Goal: Transaction & Acquisition: Purchase product/service

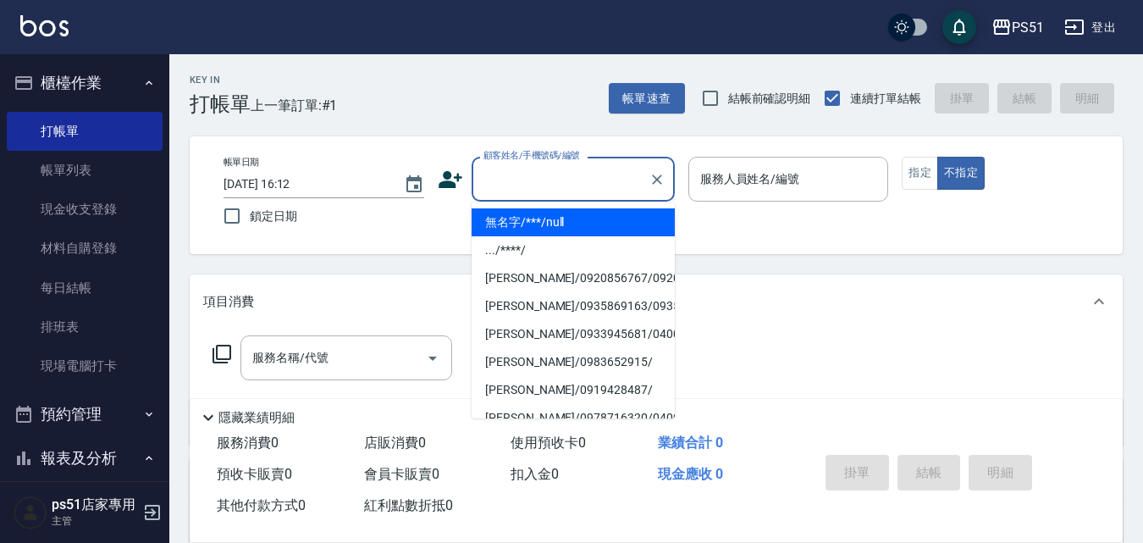
click at [572, 185] on input "顧客姓名/手機號碼/編號" at bounding box center [560, 179] width 163 height 30
click at [586, 219] on li "無名字/***/null" at bounding box center [573, 222] width 203 height 28
type input "無名字/***/null"
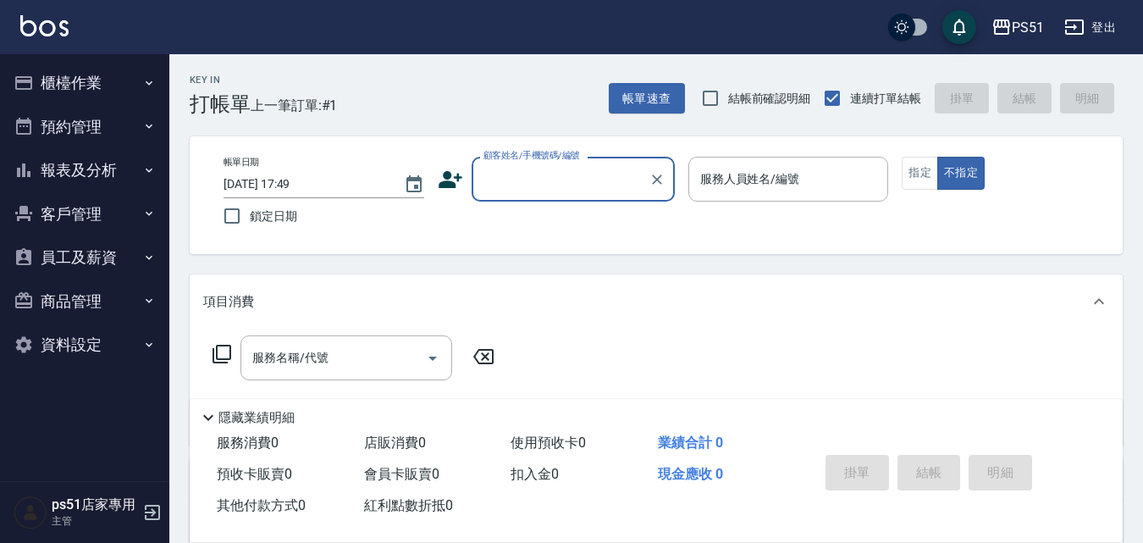
click at [540, 183] on input "顧客姓名/手機號碼/編號" at bounding box center [560, 179] width 163 height 30
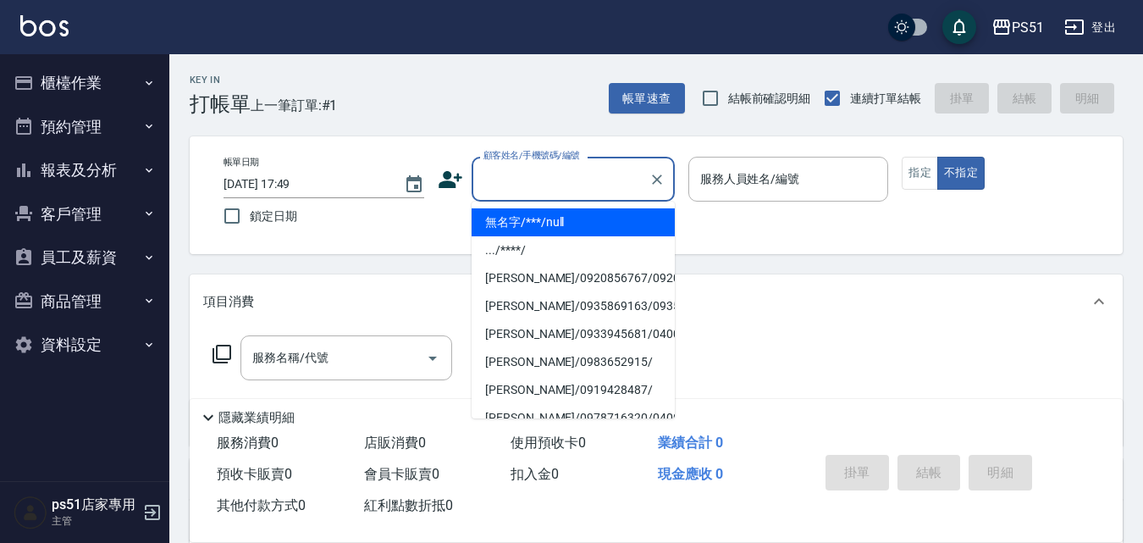
click at [567, 232] on li "無名字/***/null" at bounding box center [573, 222] width 203 height 28
type input "無名字/***/null"
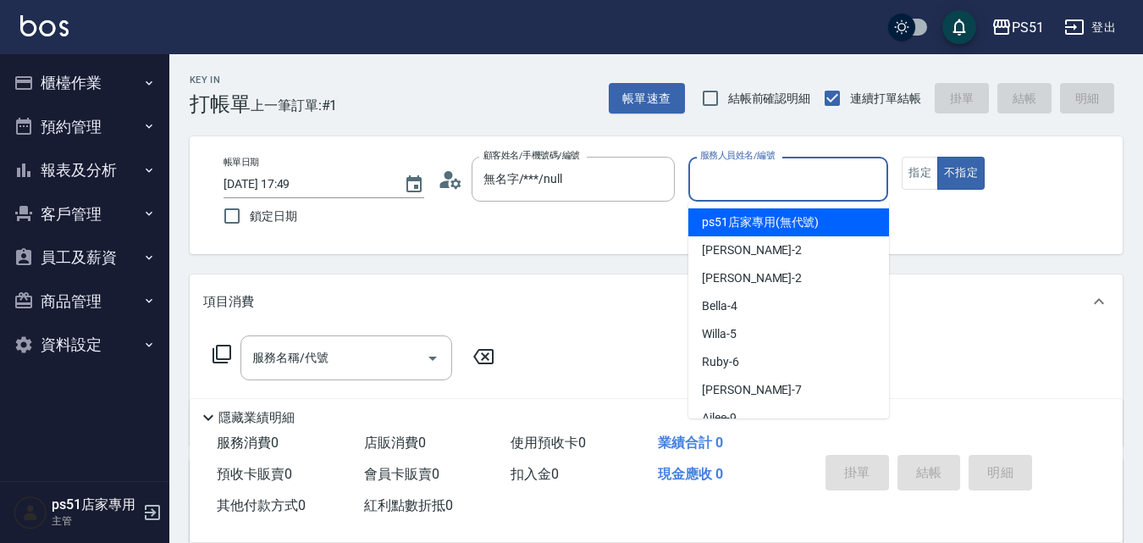
click at [849, 173] on input "服務人員姓名/編號" at bounding box center [788, 179] width 185 height 30
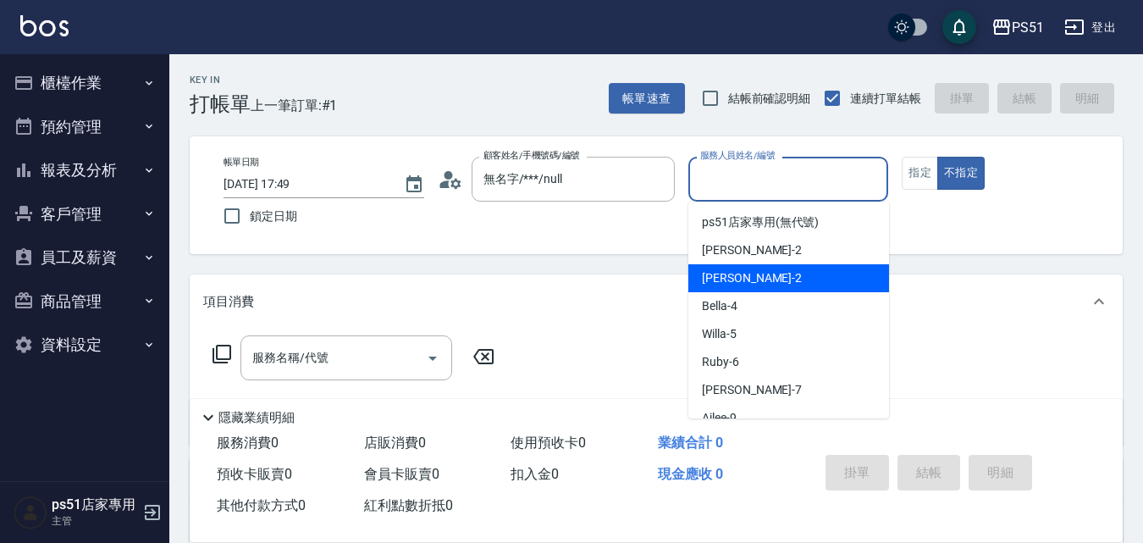
click at [795, 278] on div "Sam -2" at bounding box center [788, 278] width 201 height 28
type input "Sam-2"
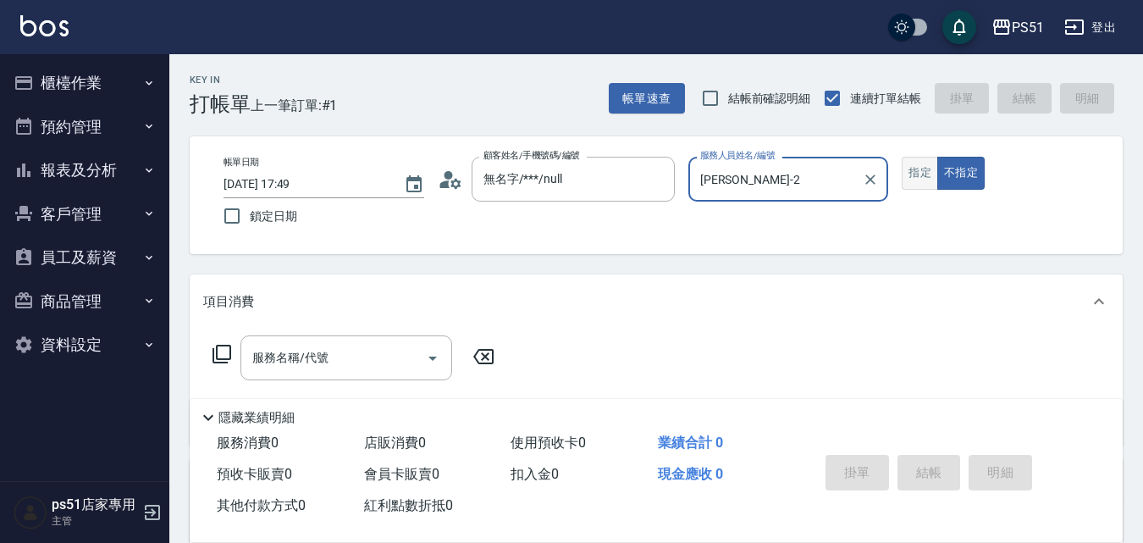
click at [925, 174] on button "指定" at bounding box center [920, 173] width 36 height 33
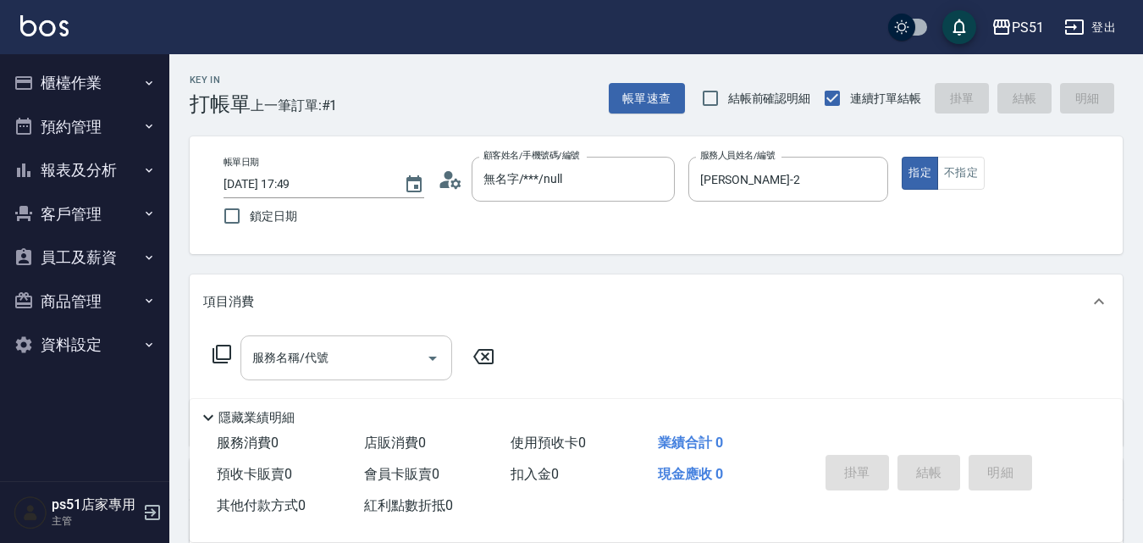
click at [349, 365] on input "服務名稱/代號" at bounding box center [333, 358] width 171 height 30
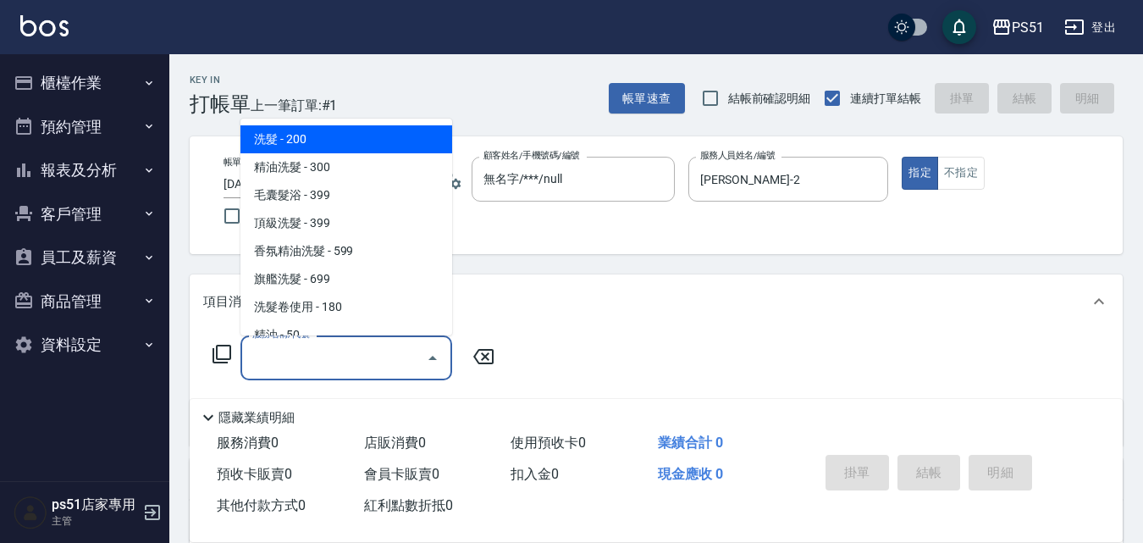
click at [362, 136] on span "洗髮 - 200" at bounding box center [346, 139] width 212 height 28
type input "洗髮(101)"
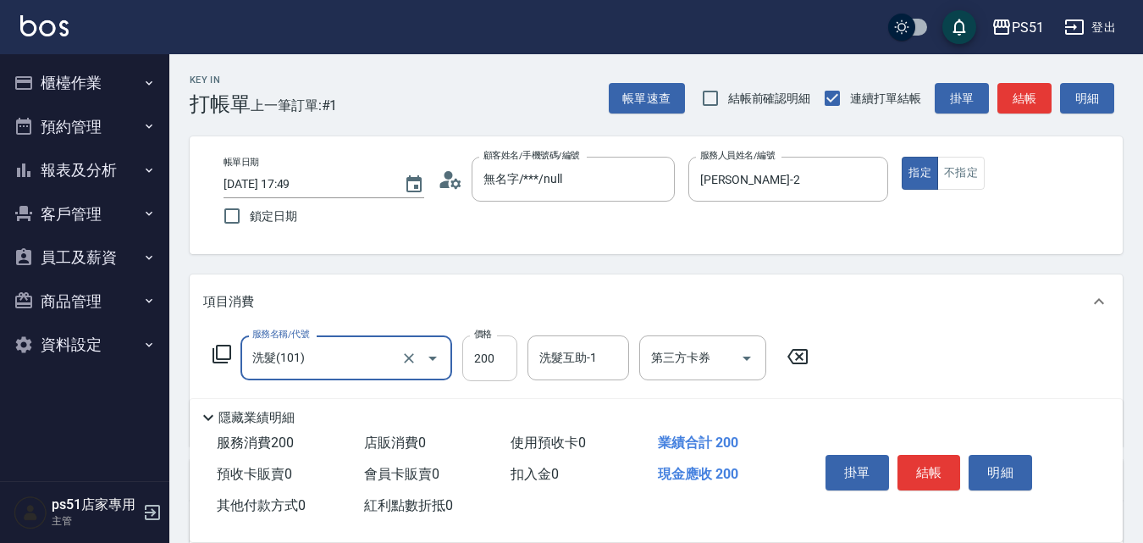
click at [491, 360] on input "200" at bounding box center [489, 358] width 55 height 46
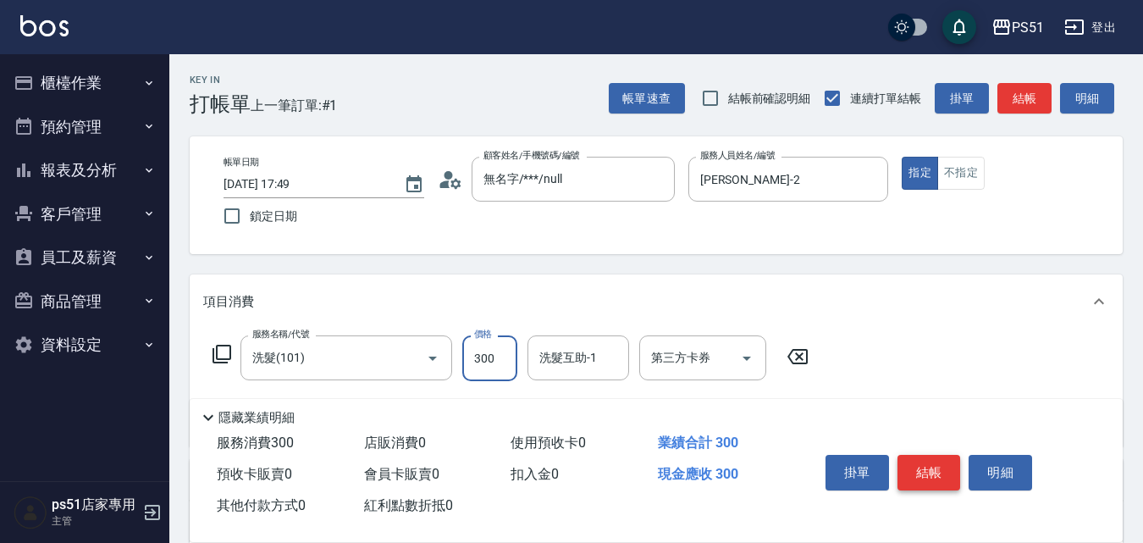
type input "300"
click at [920, 462] on button "結帳" at bounding box center [930, 473] width 64 height 36
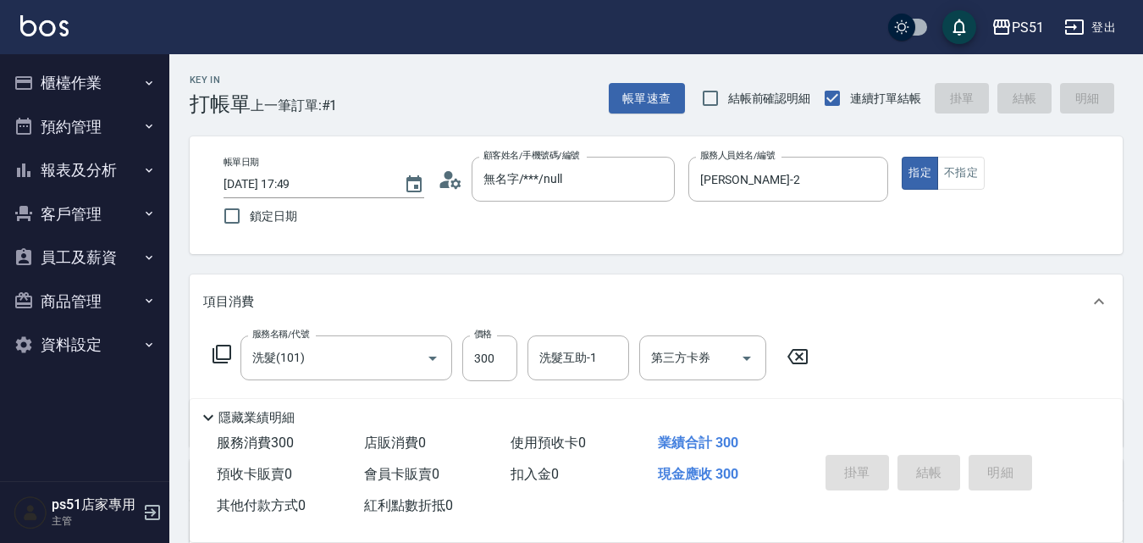
type input "2025/10/11 17:50"
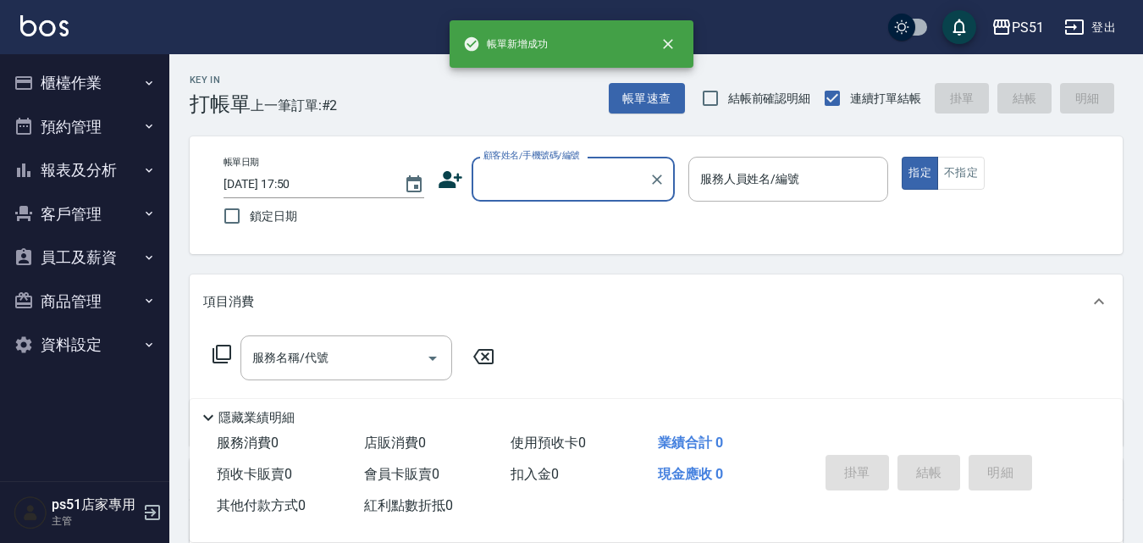
click at [567, 185] on input "顧客姓名/手機號碼/編號" at bounding box center [560, 179] width 163 height 30
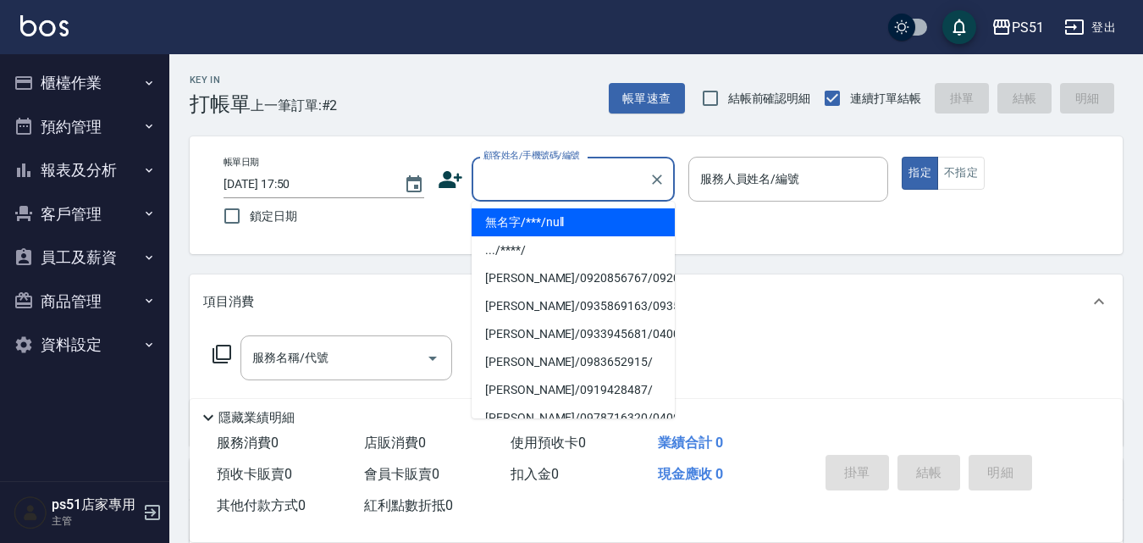
click at [582, 226] on li "無名字/***/null" at bounding box center [573, 222] width 203 height 28
type input "無名字/***/null"
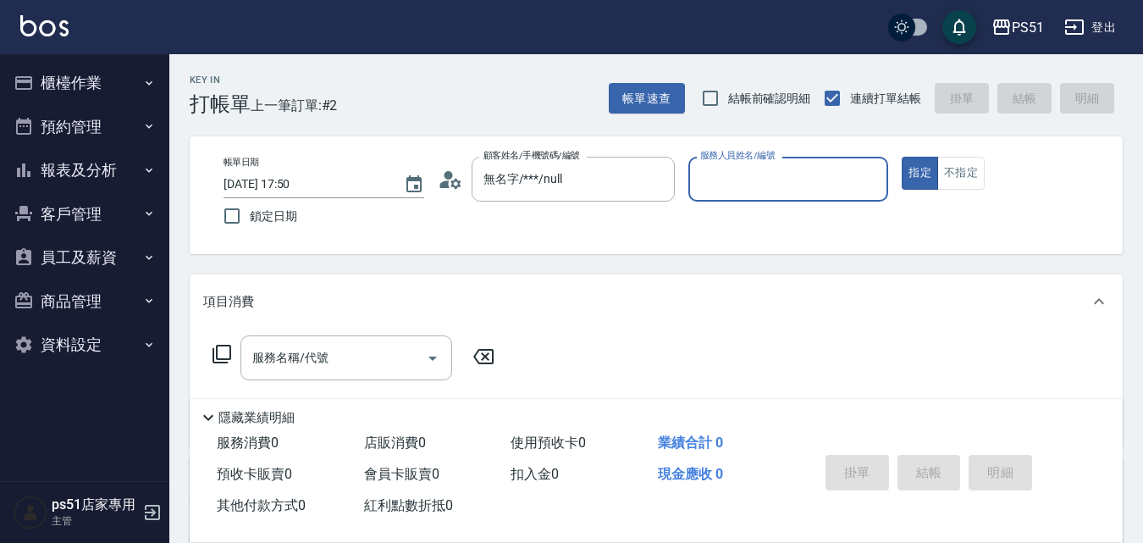
click at [766, 190] on input "服務人員姓名/編號" at bounding box center [788, 179] width 185 height 30
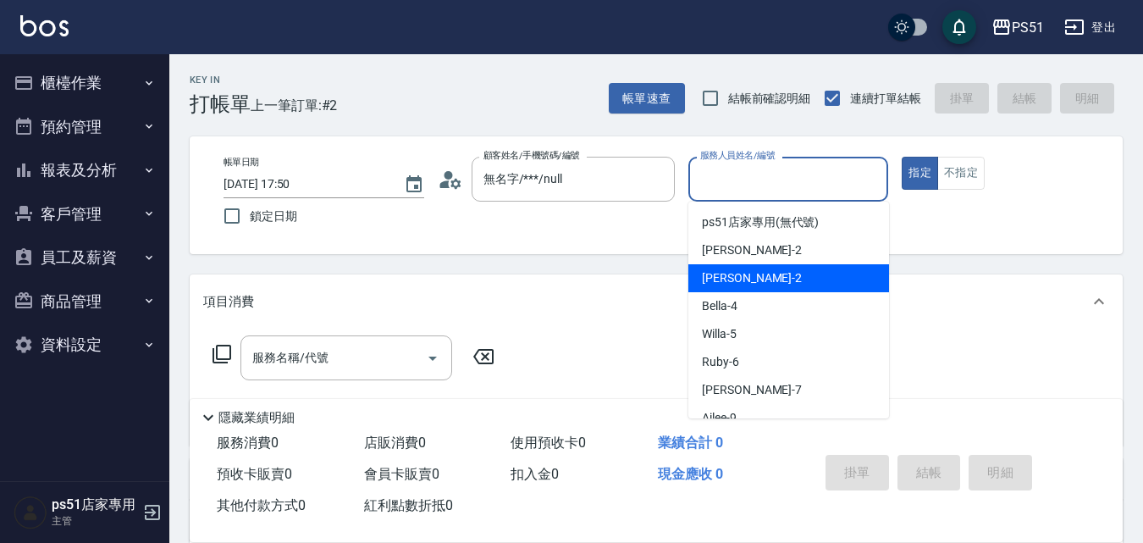
click at [756, 272] on div "Sam -2" at bounding box center [788, 278] width 201 height 28
type input "Sam-2"
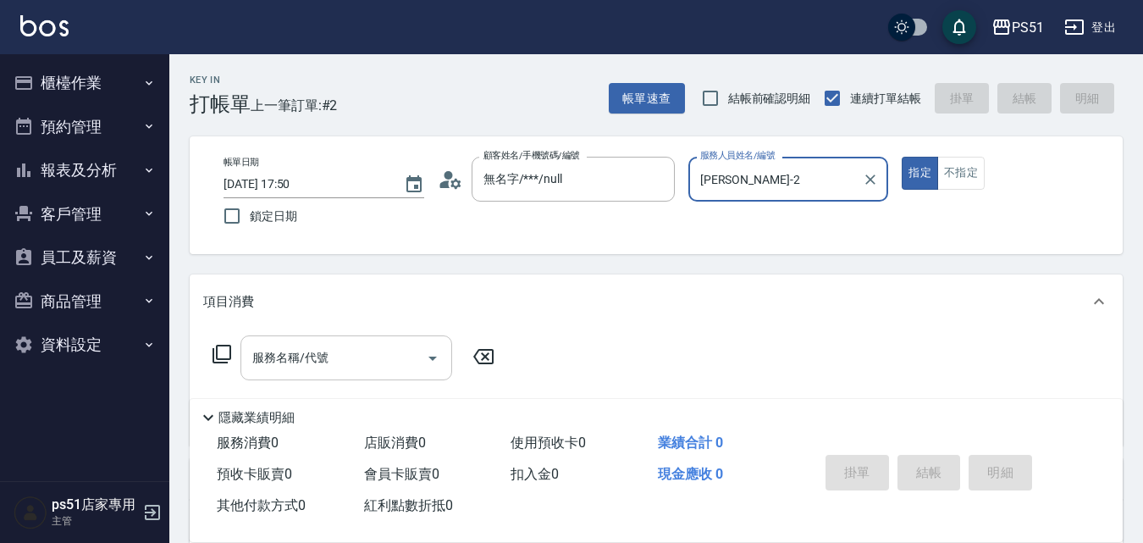
click at [291, 363] on div "服務名稱/代號 服務名稱/代號" at bounding box center [346, 357] width 212 height 45
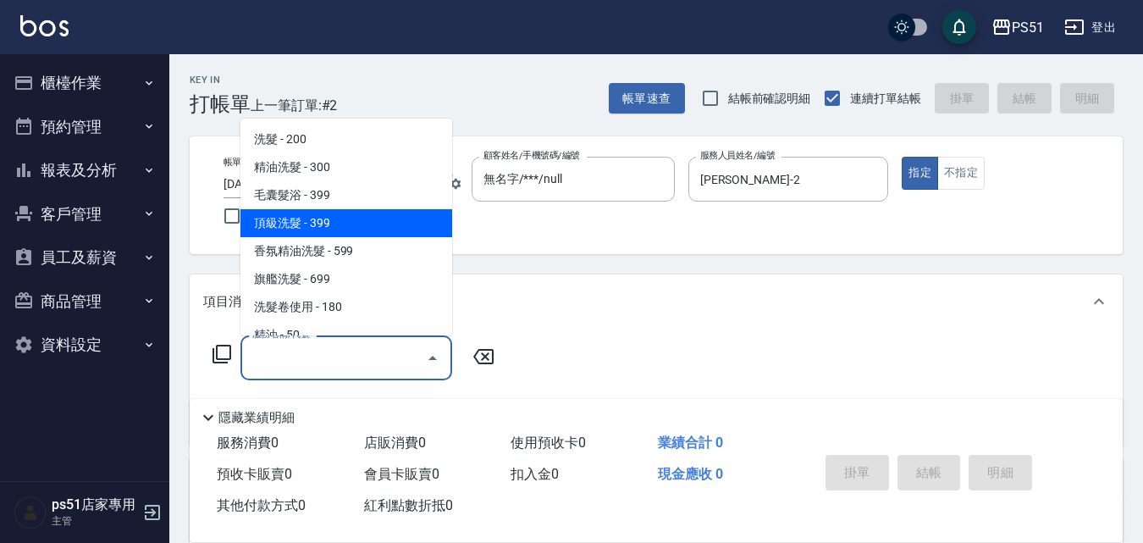
scroll to position [395, 0]
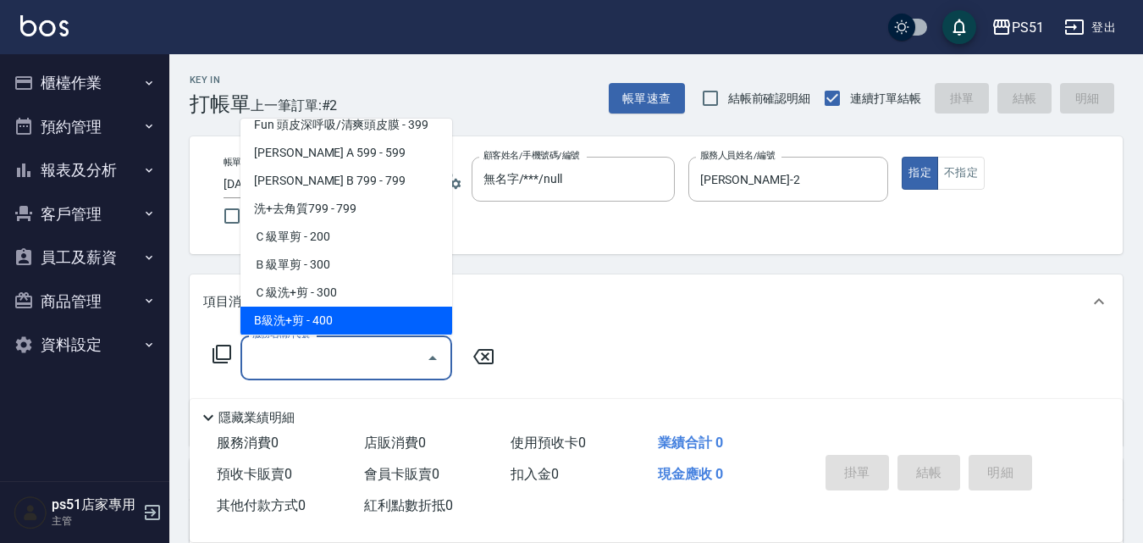
click at [339, 317] on span "B級洗+剪 - 400" at bounding box center [346, 321] width 212 height 28
type input "B級洗+剪(204)"
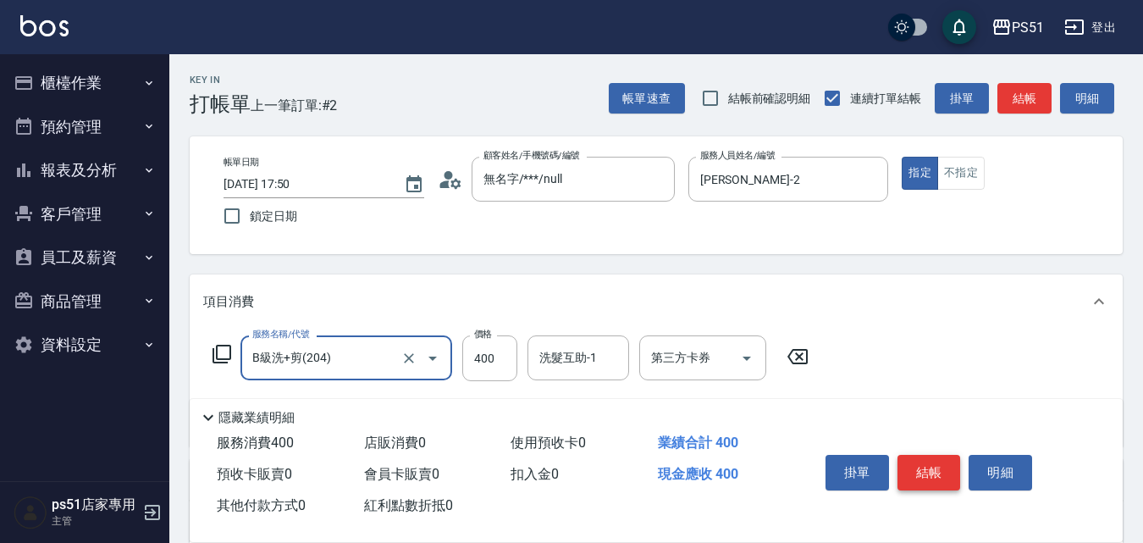
click at [913, 464] on button "結帳" at bounding box center [930, 473] width 64 height 36
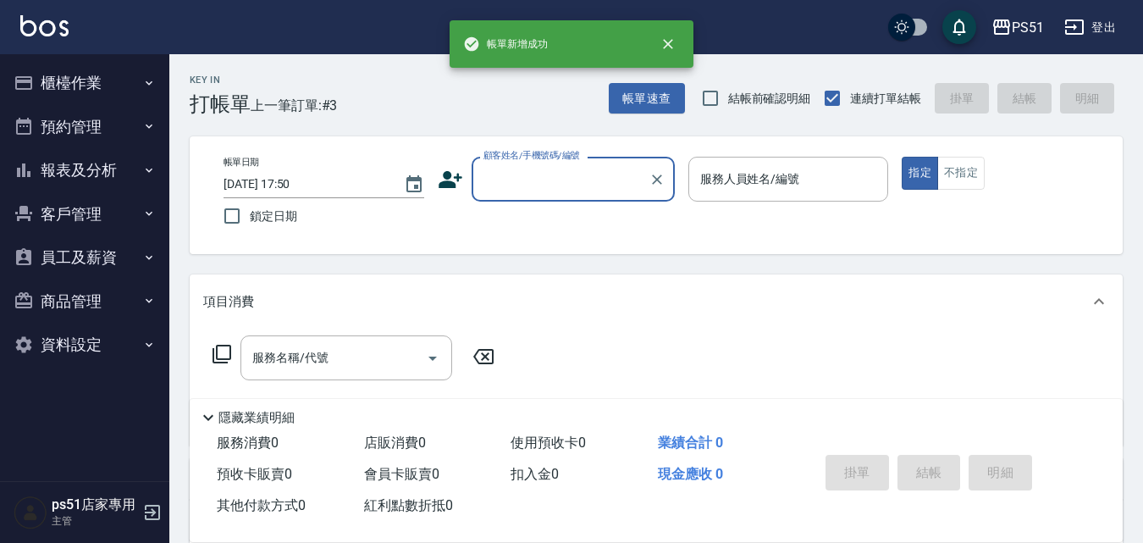
click at [596, 196] on div "顧客姓名/手機號碼/編號" at bounding box center [573, 179] width 203 height 45
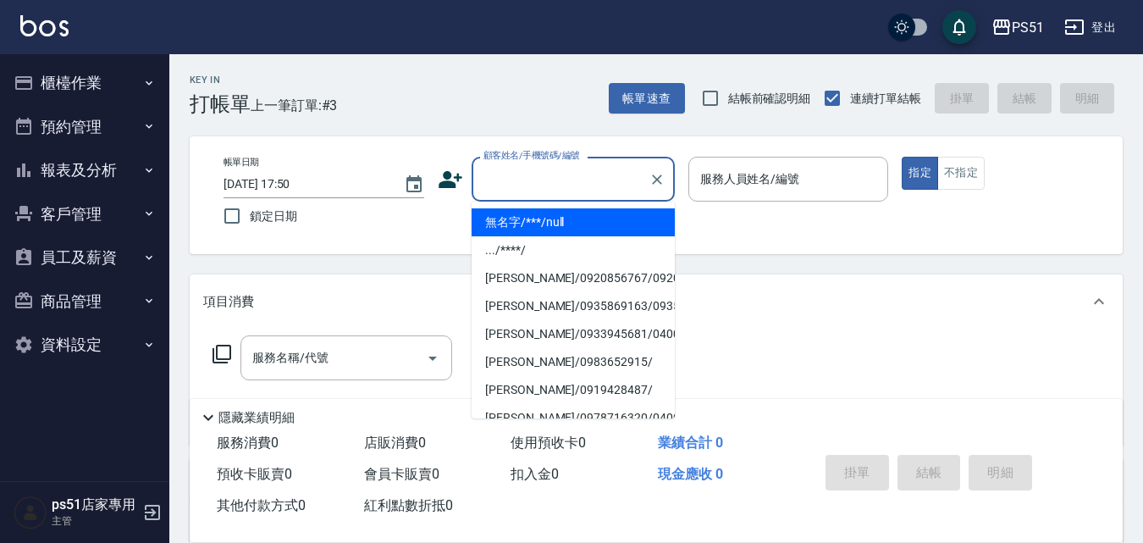
click at [564, 223] on li "無名字/***/null" at bounding box center [573, 222] width 203 height 28
type input "無名字/***/null"
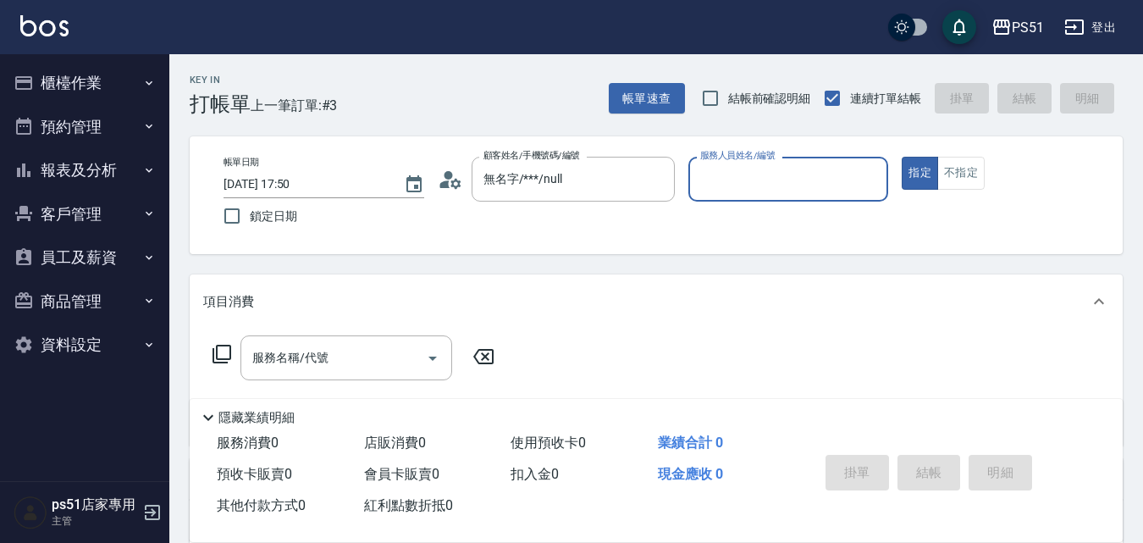
click at [792, 186] on input "服務人員姓名/編號" at bounding box center [788, 179] width 185 height 30
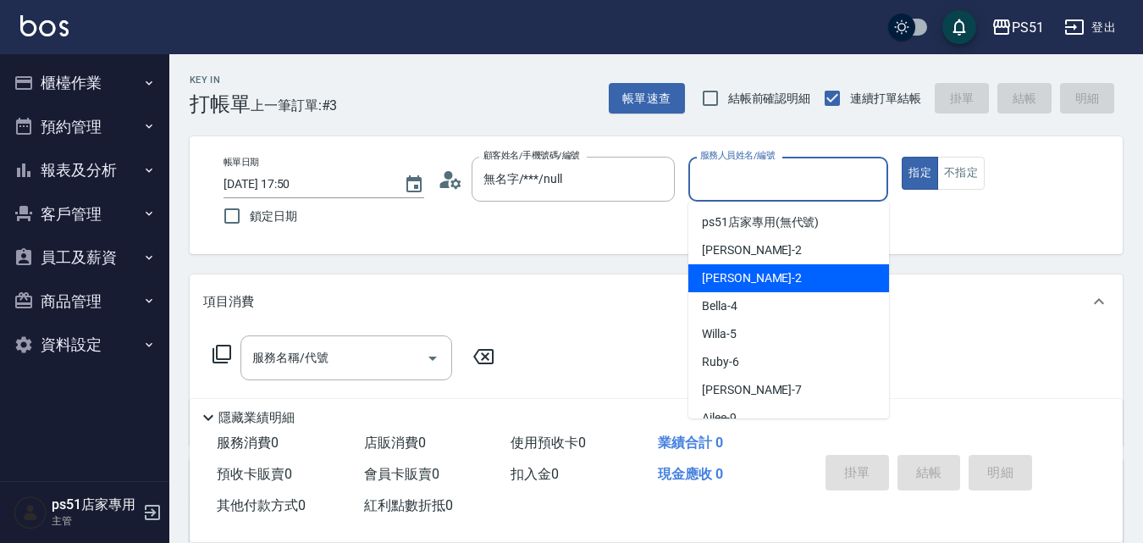
click at [749, 265] on div "Sam -2" at bounding box center [788, 278] width 201 height 28
type input "Sam-2"
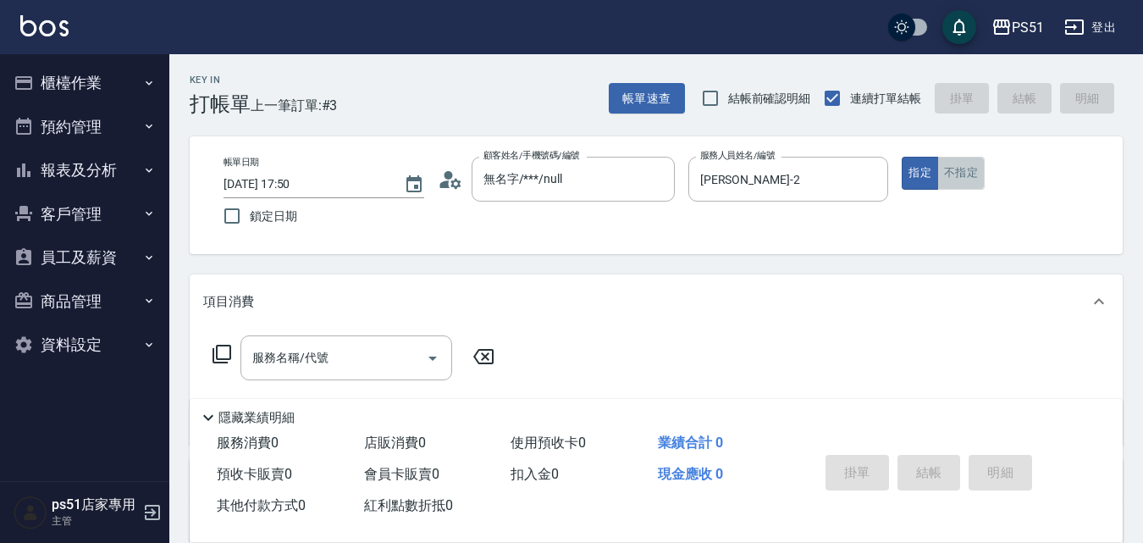
click at [967, 174] on button "不指定" at bounding box center [960, 173] width 47 height 33
click at [342, 370] on input "服務名稱/代號" at bounding box center [333, 358] width 171 height 30
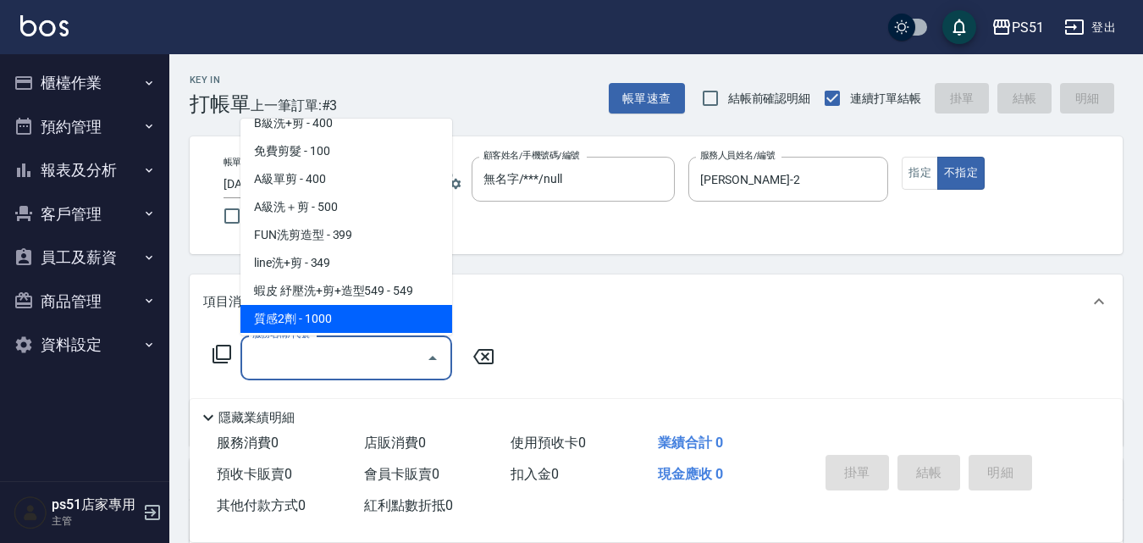
scroll to position [790, 0]
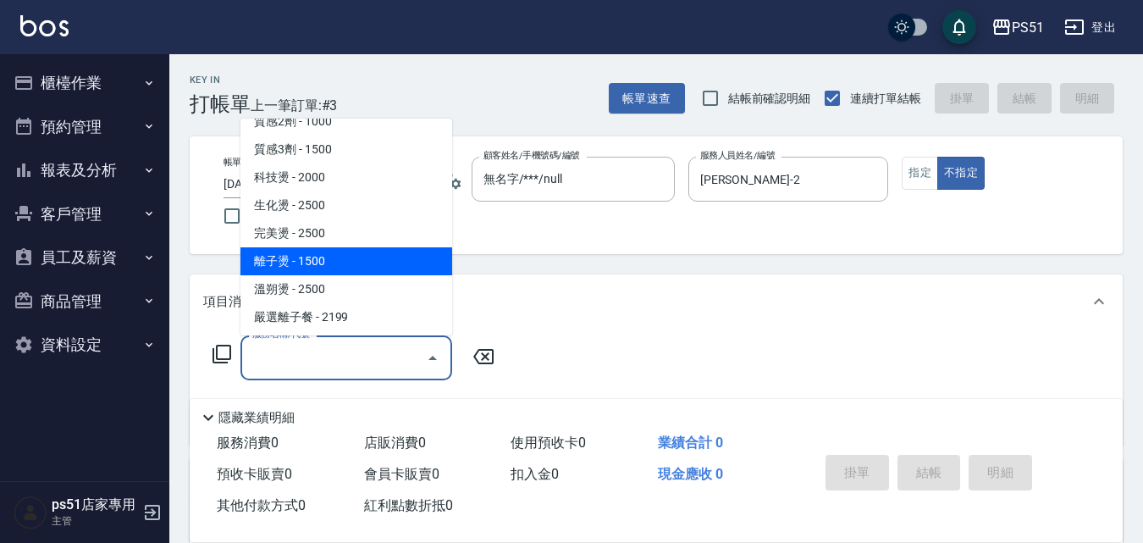
click at [344, 267] on span "離子燙 - 1500" at bounding box center [346, 261] width 212 height 28
type input "離子燙(306)"
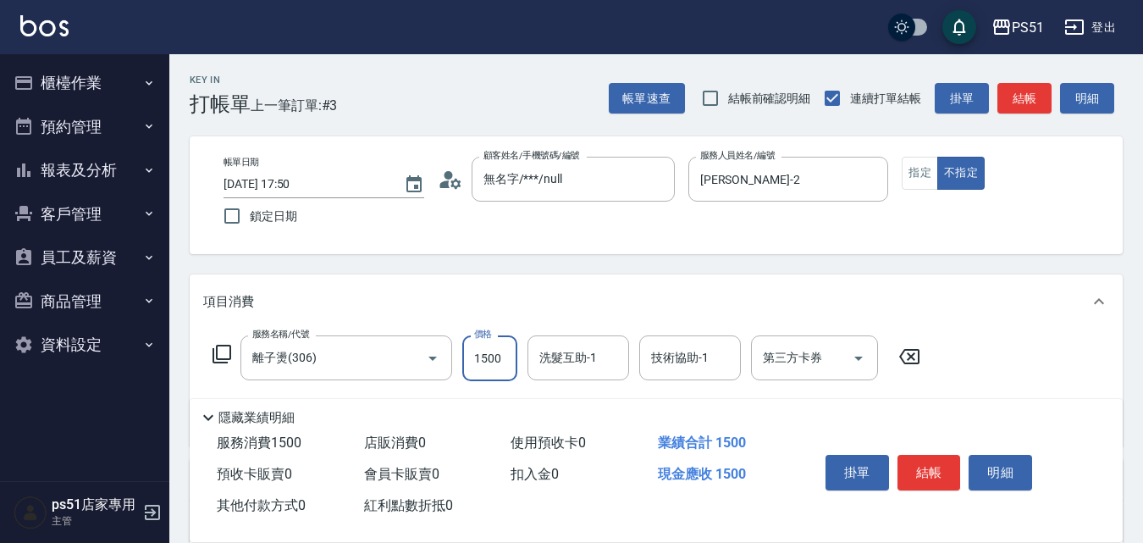
click at [491, 370] on input "1500" at bounding box center [489, 358] width 55 height 46
type input "2000"
click at [942, 458] on button "結帳" at bounding box center [930, 473] width 64 height 36
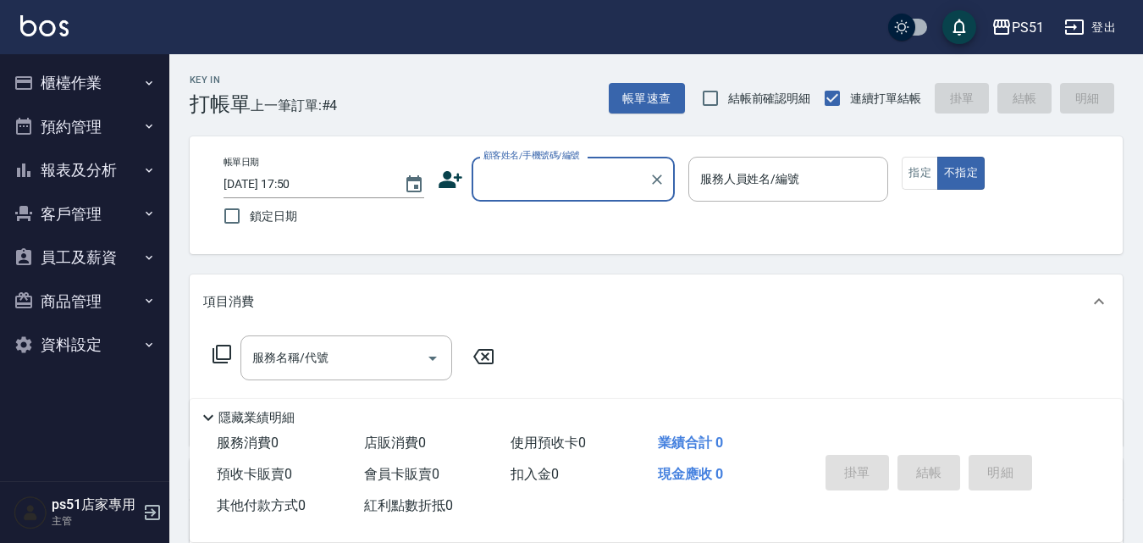
click at [116, 167] on button "報表及分析" at bounding box center [85, 170] width 156 height 44
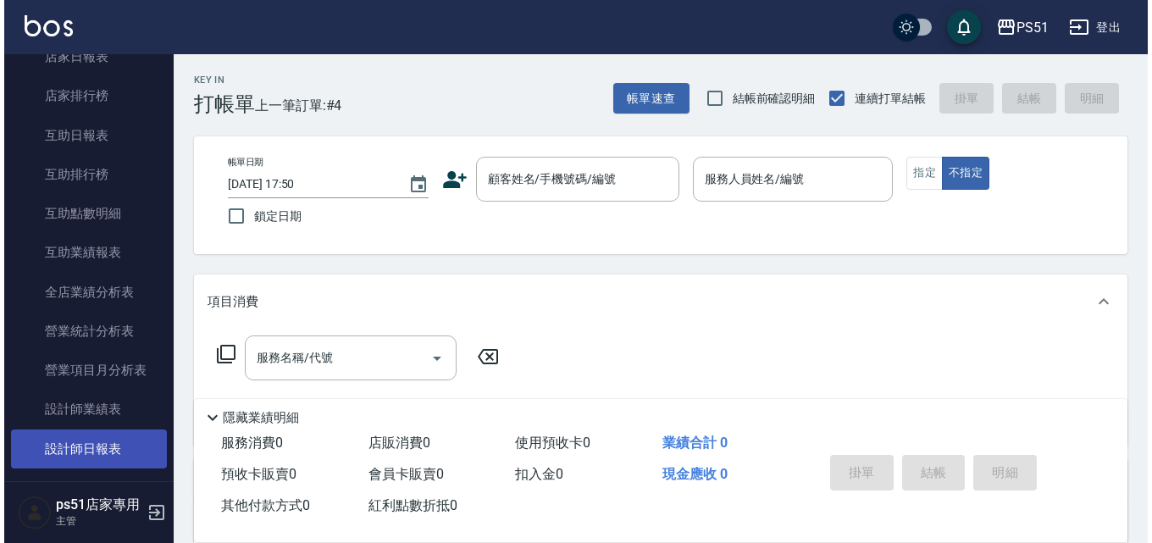
scroll to position [395, 0]
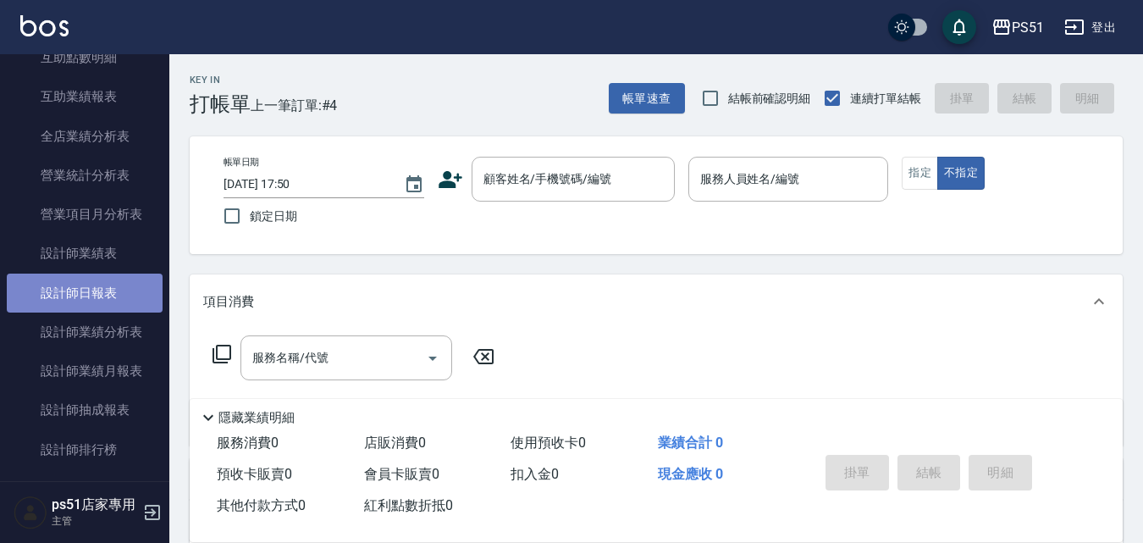
click at [104, 290] on link "設計師日報表" at bounding box center [85, 293] width 156 height 39
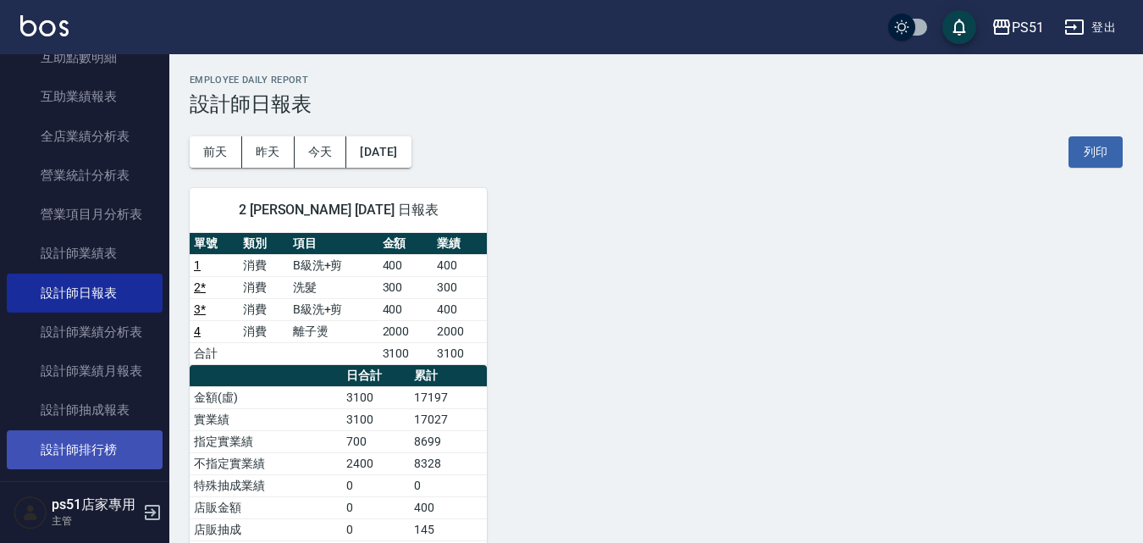
click at [110, 446] on link "設計師排行榜" at bounding box center [85, 449] width 156 height 39
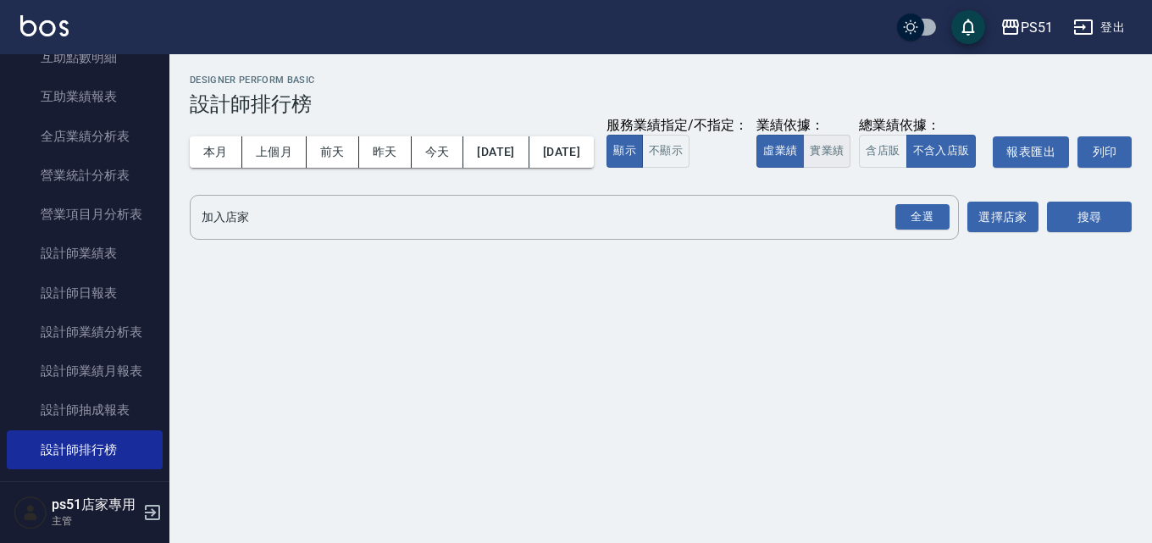
click at [803, 168] on button "實業績" at bounding box center [826, 151] width 47 height 33
click at [915, 230] on div "全選" at bounding box center [922, 217] width 54 height 26
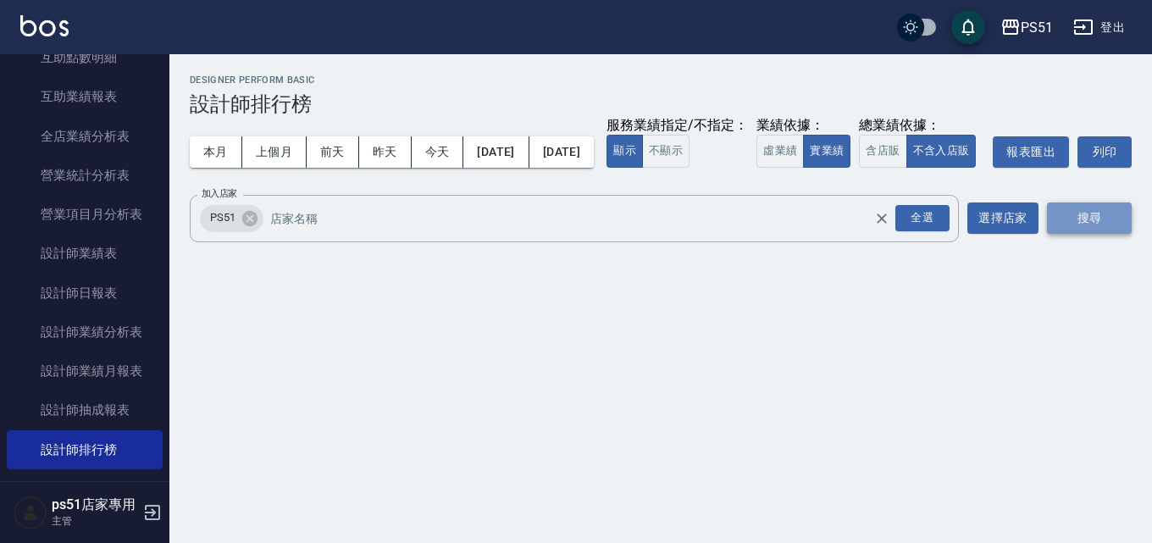
click at [1102, 234] on button "搜尋" at bounding box center [1089, 217] width 85 height 31
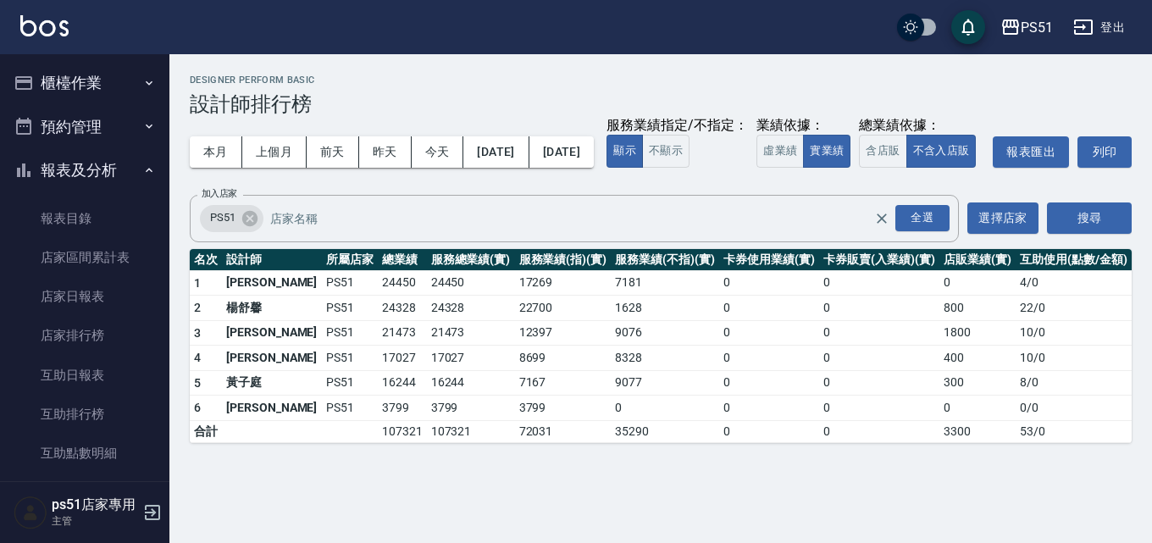
click at [142, 81] on icon "button" at bounding box center [149, 83] width 14 height 14
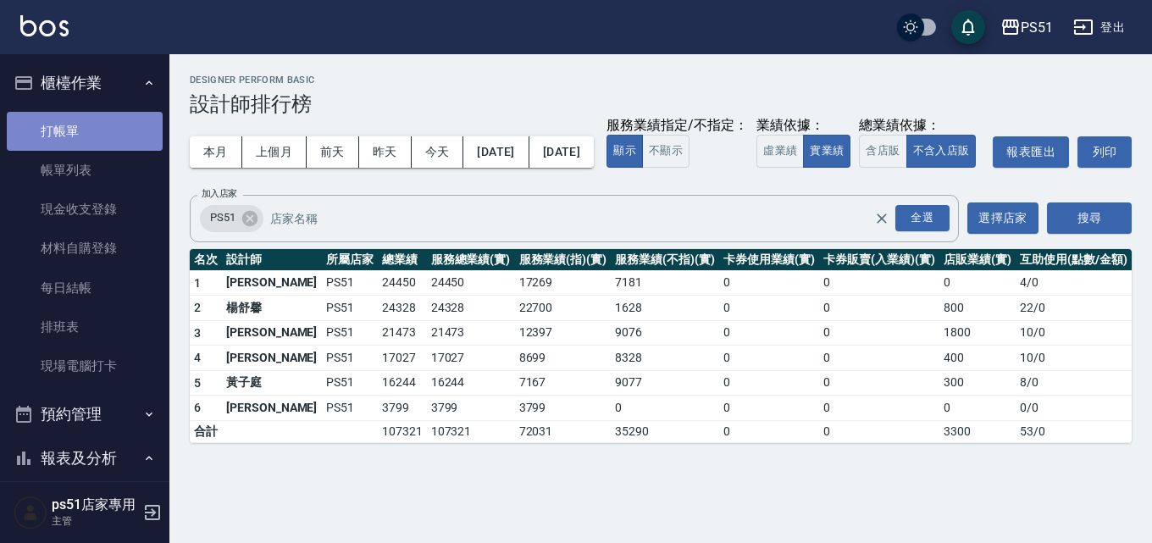
click at [94, 137] on link "打帳單" at bounding box center [85, 131] width 156 height 39
